Goal: Task Accomplishment & Management: Use online tool/utility

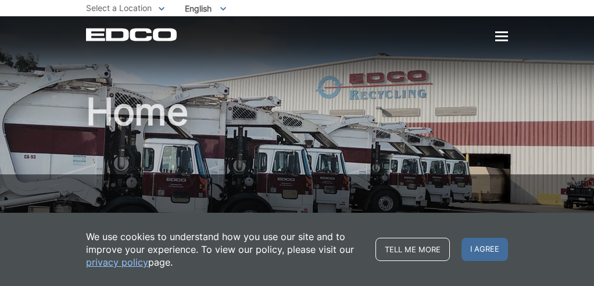
scroll to position [174, 0]
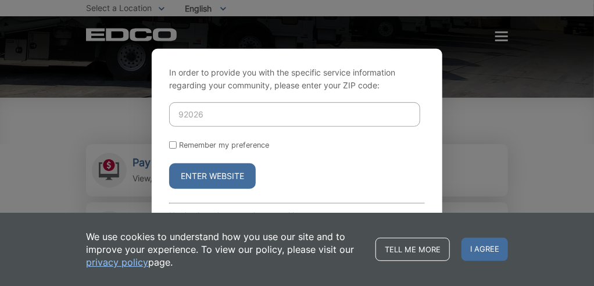
type input "92026"
click at [172, 142] on input "Remember my preference" at bounding box center [173, 145] width 8 height 8
checkbox input "true"
click at [217, 171] on button "Enter Website" at bounding box center [212, 176] width 87 height 26
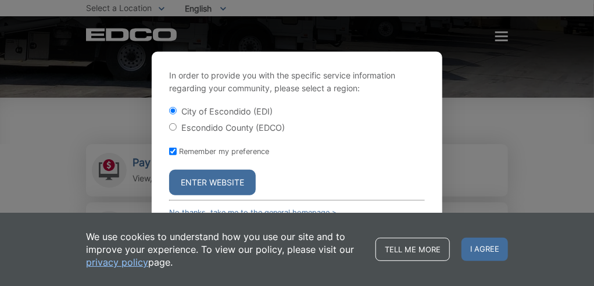
click at [183, 127] on label "Escondido County (EDCO)" at bounding box center [232, 128] width 103 height 10
click at [177, 127] on input "Escondido County (EDCO)" at bounding box center [173, 127] width 8 height 8
radio input "true"
click at [220, 176] on button "Enter Website" at bounding box center [212, 183] width 87 height 26
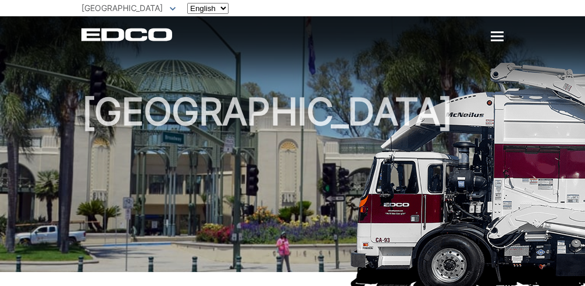
scroll to position [232, 0]
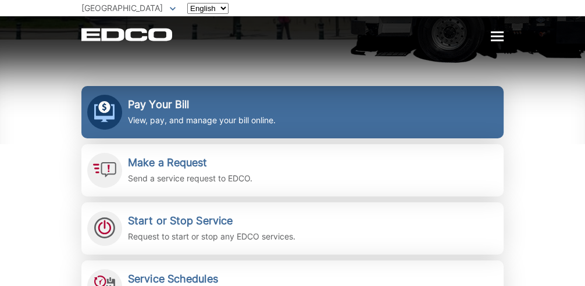
click at [203, 116] on p "View, pay, and manage your bill online." at bounding box center [202, 120] width 148 height 13
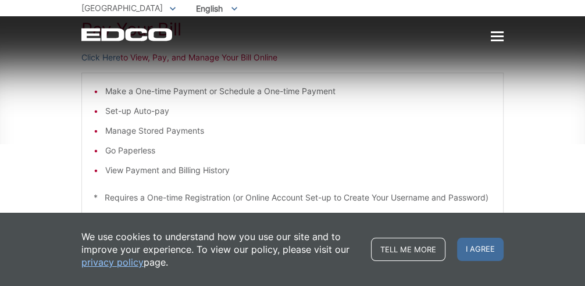
scroll to position [174, 0]
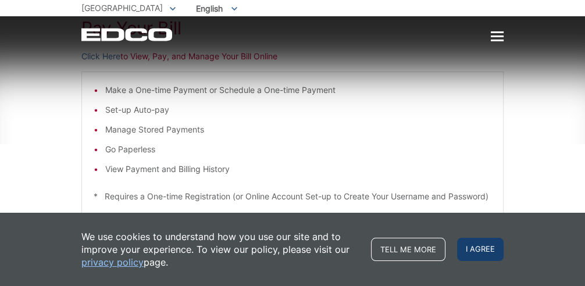
click at [481, 255] on span "I agree" at bounding box center [480, 249] width 46 height 23
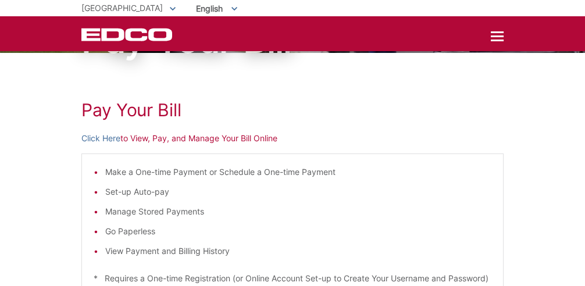
scroll to position [58, 0]
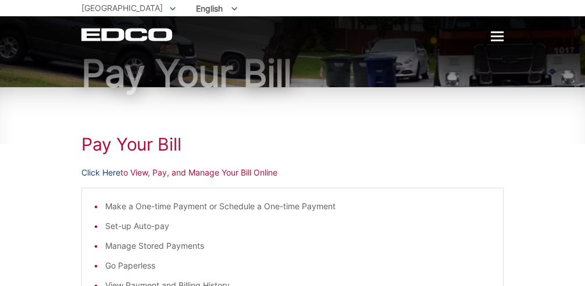
click at [101, 173] on link "Click Here" at bounding box center [100, 172] width 39 height 13
